Goal: Navigation & Orientation: Understand site structure

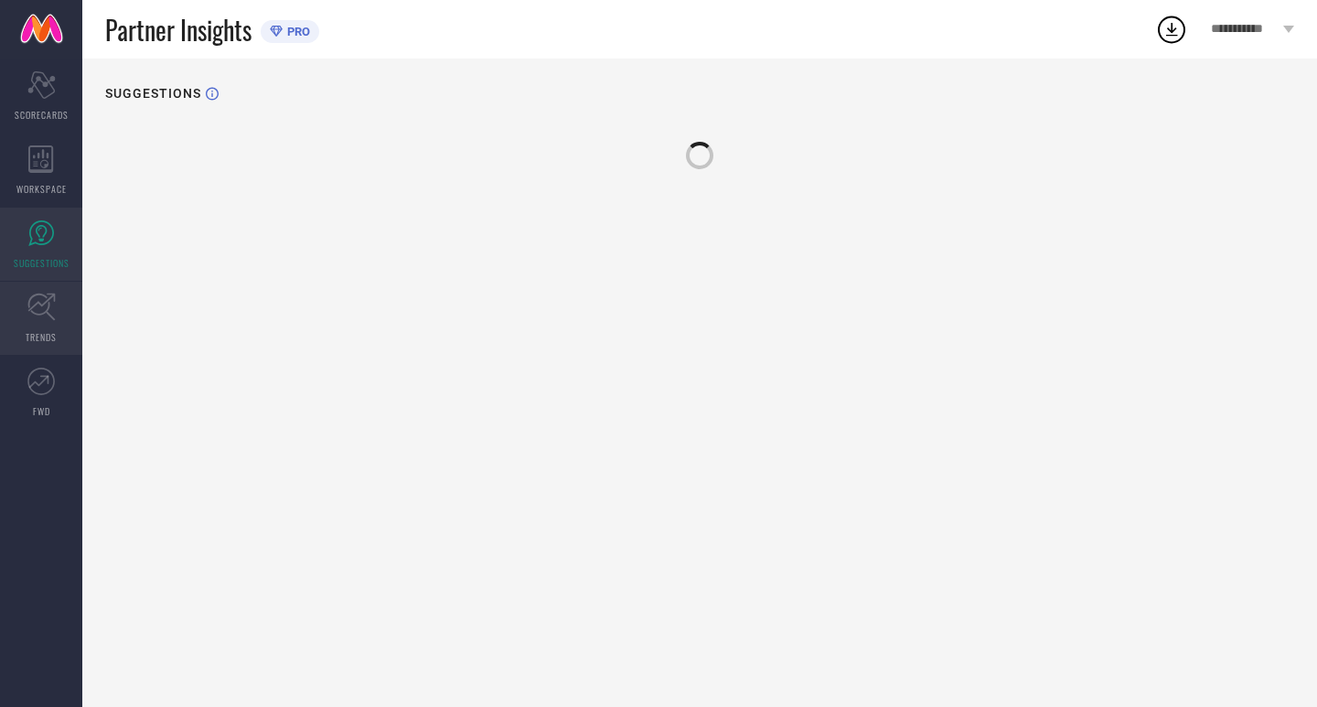
click at [0, 326] on link "TRENDS" at bounding box center [41, 318] width 82 height 73
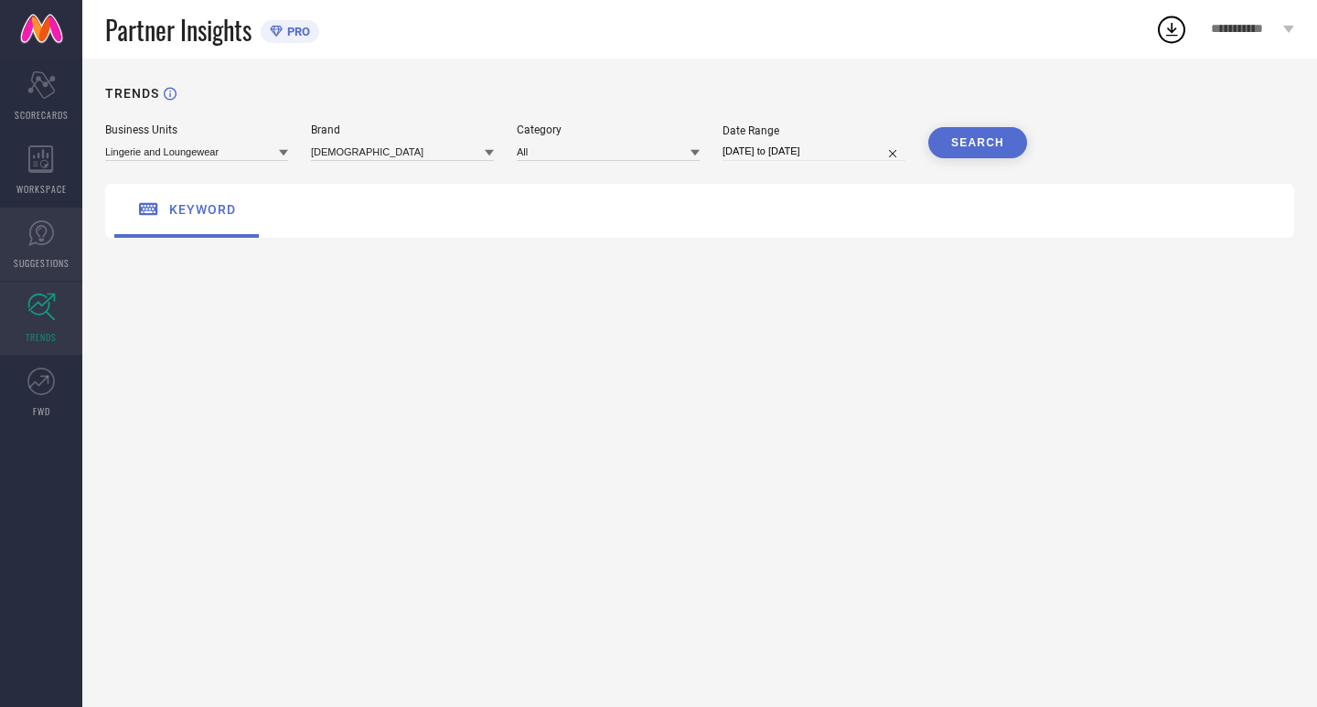
click at [0, 241] on link "SUGGESTIONS" at bounding box center [41, 244] width 82 height 73
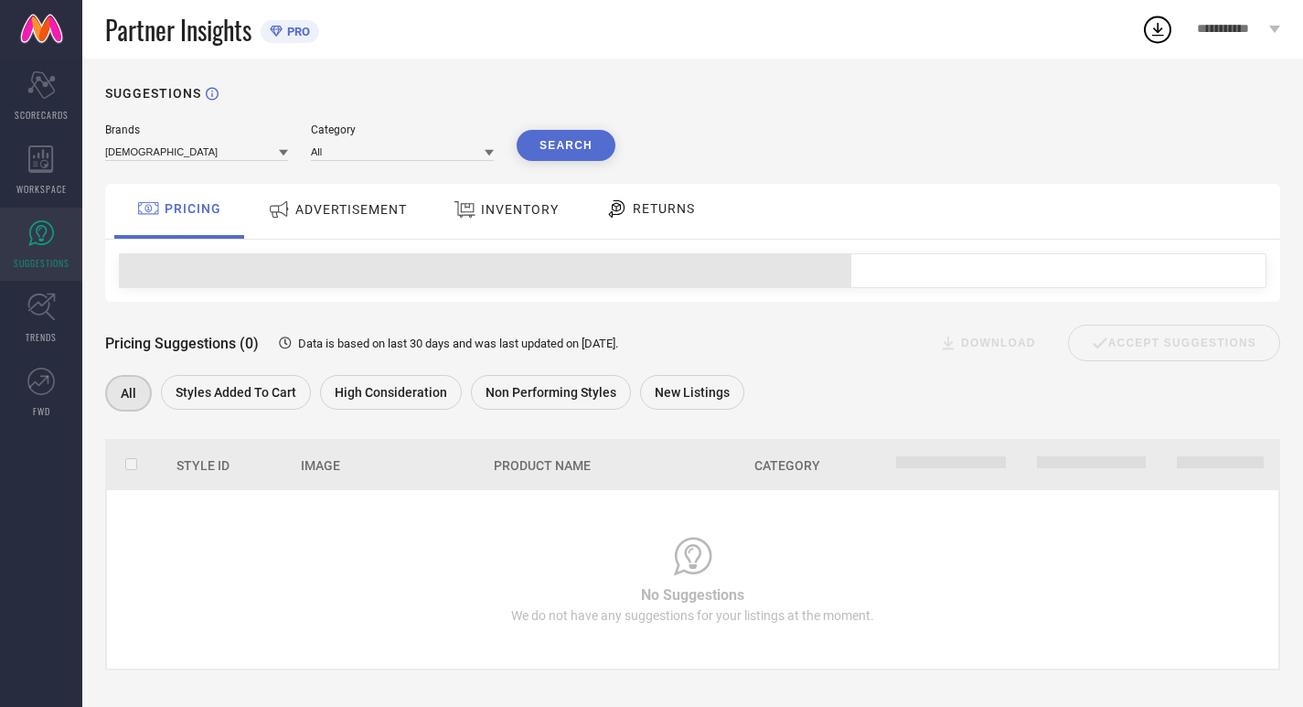
click at [326, 183] on div "Brands INDIANRANG Category All Search PRICING ADVERTISEMENT INVENTORY RETURNS P…" at bounding box center [692, 396] width 1175 height 547
click at [326, 198] on div "ADVERTISEMENT" at bounding box center [337, 209] width 148 height 33
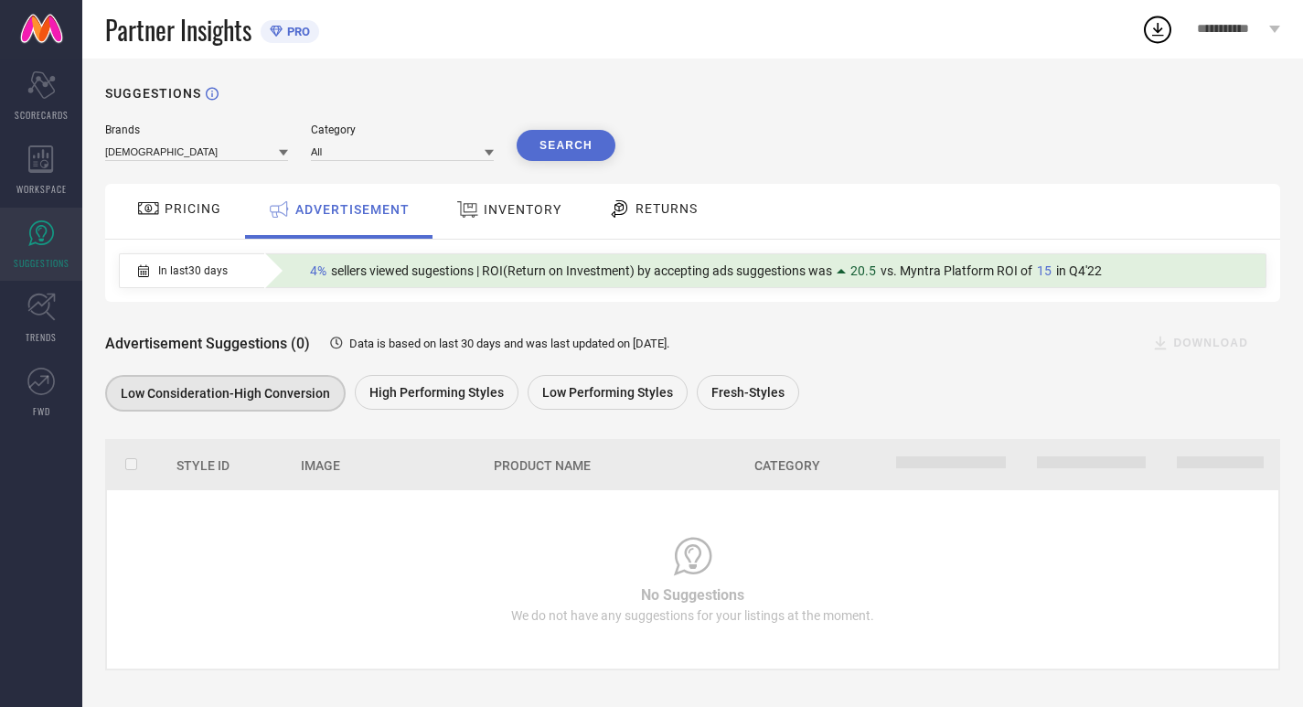
click at [481, 225] on div "INVENTORY" at bounding box center [509, 209] width 114 height 33
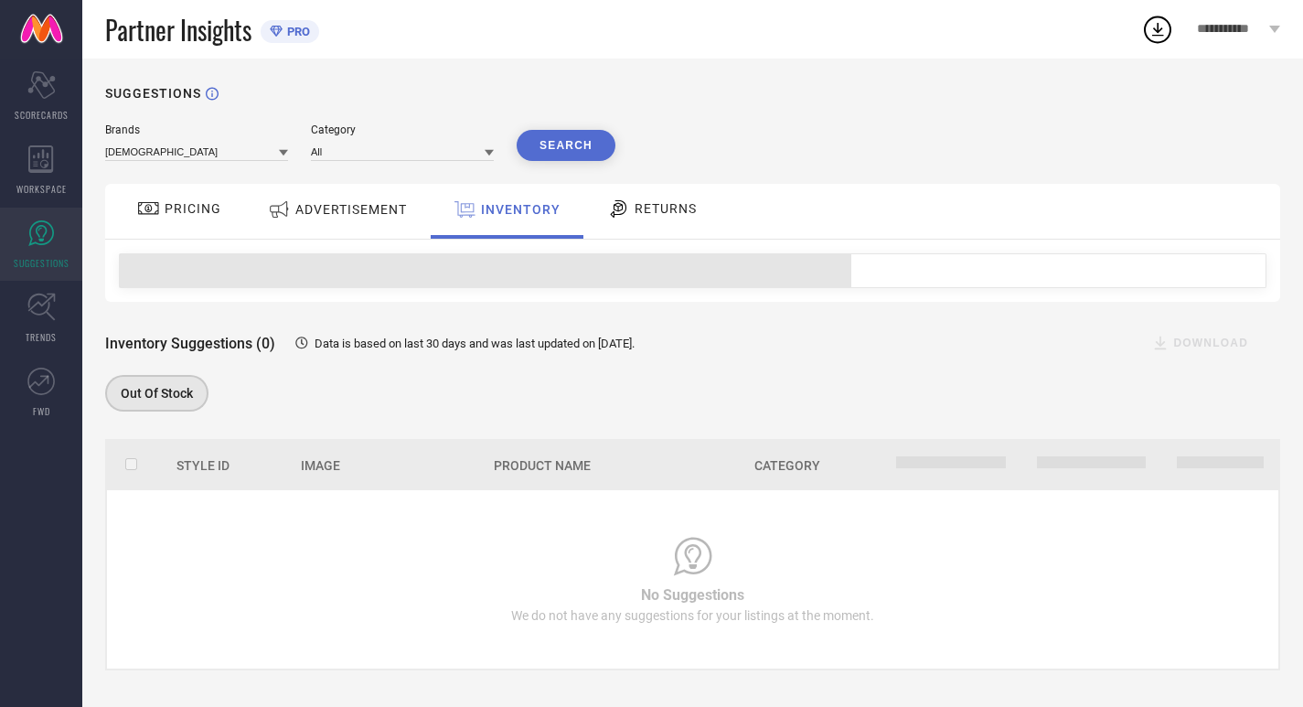
click at [652, 226] on div "RETURNS" at bounding box center [651, 211] width 135 height 55
